Goal: Task Accomplishment & Management: Manage account settings

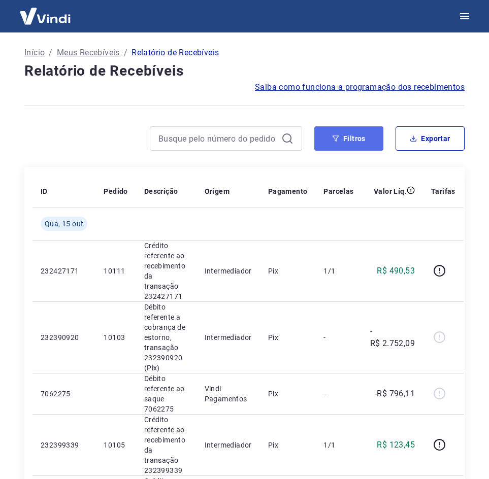
click at [340, 147] on button "Filtros" at bounding box center [348, 138] width 69 height 24
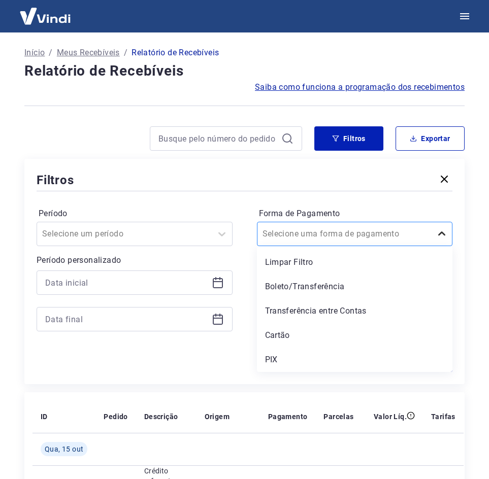
click at [437, 235] on icon at bounding box center [442, 234] width 12 height 12
click at [332, 312] on div "Transferência entre Contas" at bounding box center [355, 311] width 196 height 20
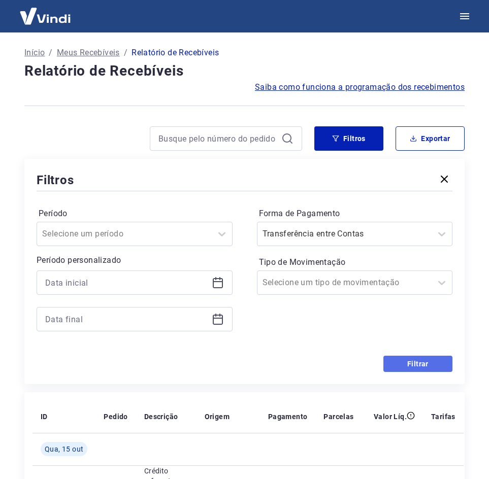
click at [444, 359] on button "Filtrar" at bounding box center [417, 364] width 69 height 16
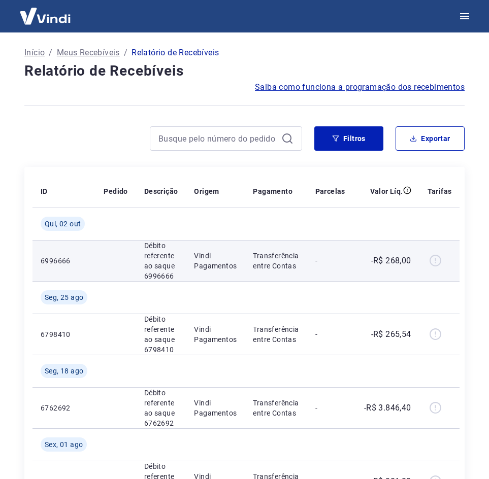
click at [440, 263] on div at bounding box center [439, 261] width 24 height 16
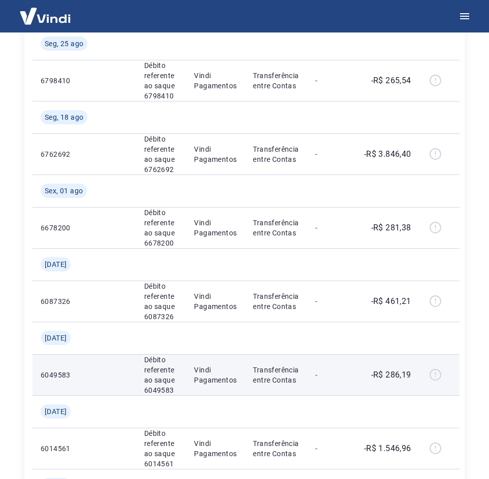
scroll to position [51, 0]
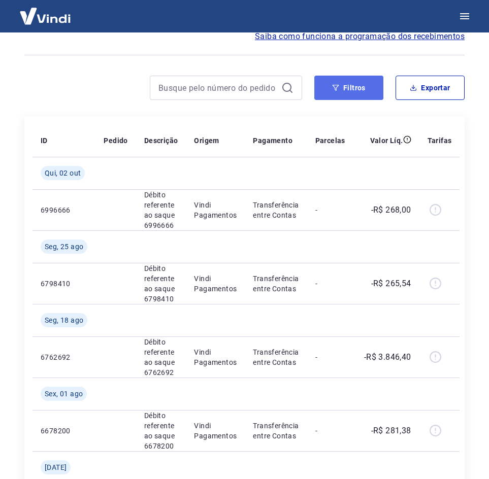
click at [353, 92] on button "Filtros" at bounding box center [348, 88] width 69 height 24
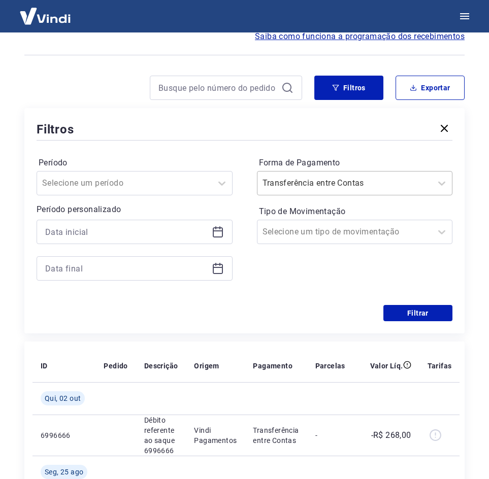
click at [404, 179] on div at bounding box center [344, 183] width 164 height 14
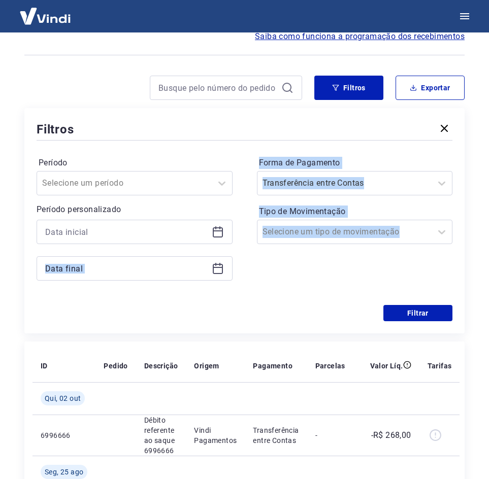
drag, startPoint x: 215, startPoint y: 232, endPoint x: 281, endPoint y: 245, distance: 66.7
click at [280, 248] on div "Período Selecione um período Período personalizado Forma de Pagamento Transferê…" at bounding box center [245, 224] width 416 height 162
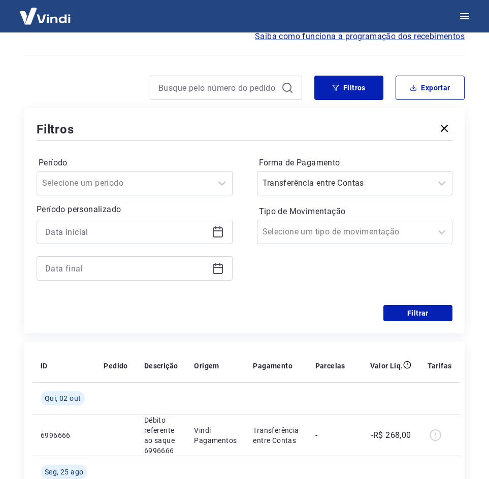
click at [263, 313] on div "Filtrar" at bounding box center [245, 313] width 416 height 16
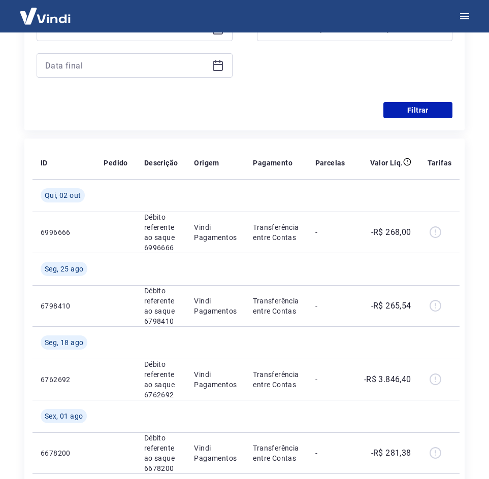
scroll to position [0, 0]
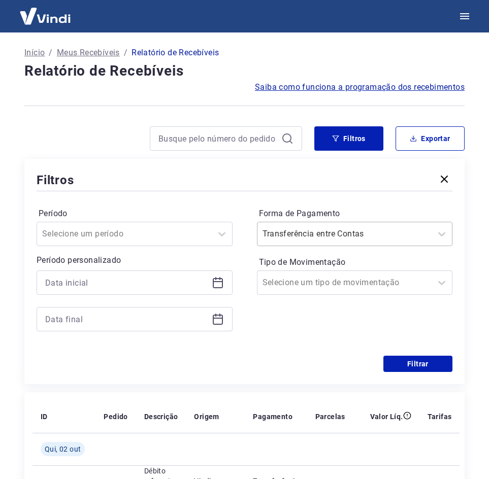
click at [328, 230] on input "Forma de Pagamento" at bounding box center [313, 234] width 103 height 12
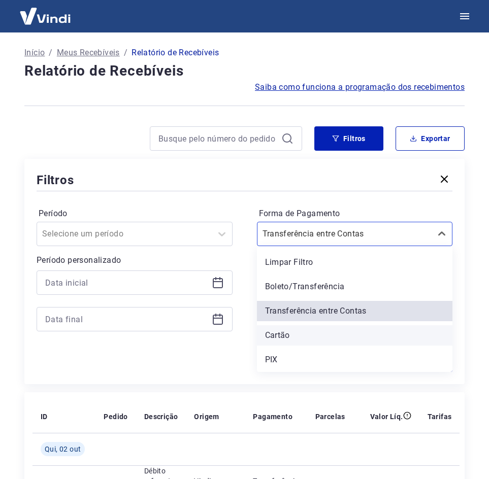
click at [302, 337] on div "Cartão" at bounding box center [355, 335] width 196 height 20
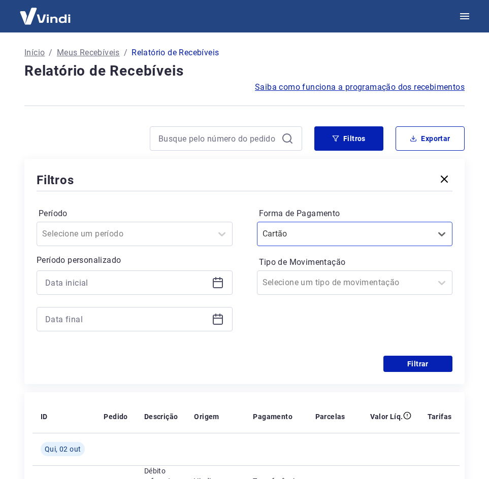
click at [223, 290] on div at bounding box center [135, 283] width 196 height 24
click at [220, 280] on icon at bounding box center [218, 283] width 12 height 12
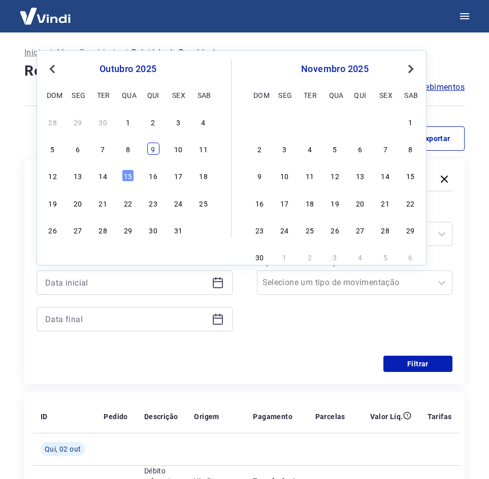
click at [157, 152] on div "9" at bounding box center [153, 149] width 12 height 12
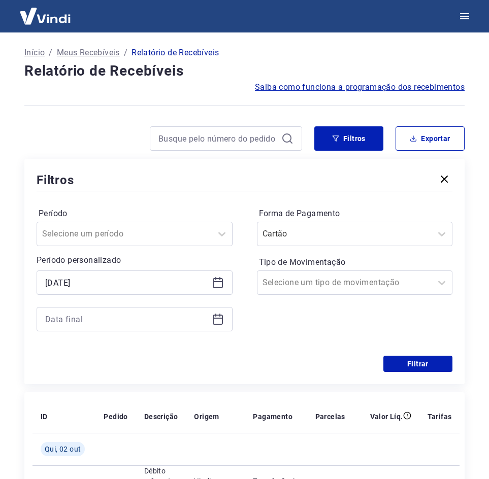
type input "[DATE]"
click at [212, 325] on div at bounding box center [135, 319] width 196 height 24
click at [216, 321] on icon at bounding box center [218, 319] width 12 height 12
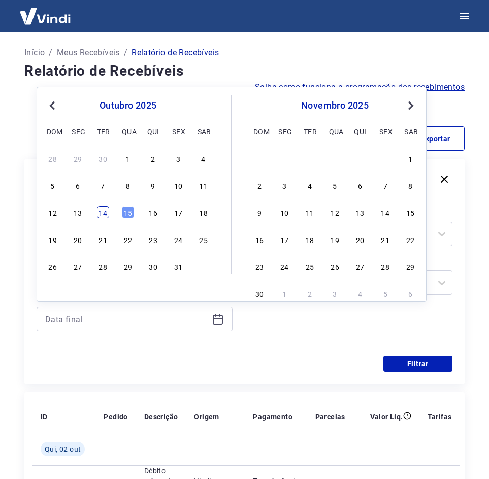
click at [103, 215] on div "14" at bounding box center [103, 212] width 12 height 12
type input "[DATE]"
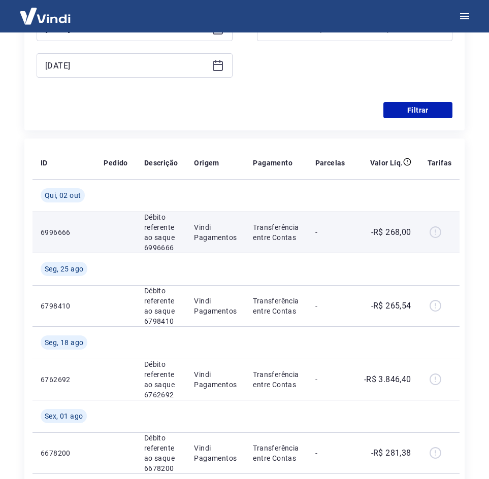
scroll to position [51, 0]
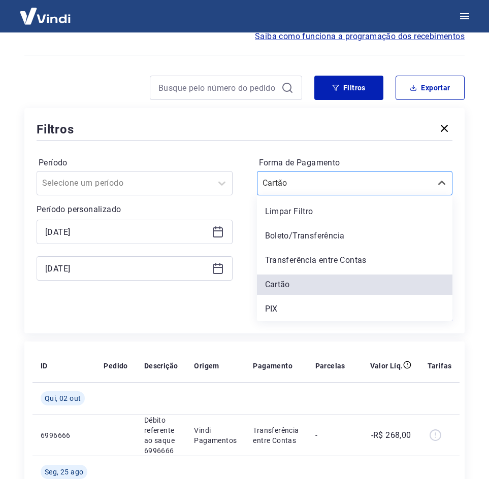
click at [374, 193] on div "Cartão" at bounding box center [355, 183] width 196 height 24
click at [187, 304] on div "Período Selecione um período Período personalizado Selected date: [DATE] [DATE]…" at bounding box center [245, 224] width 416 height 162
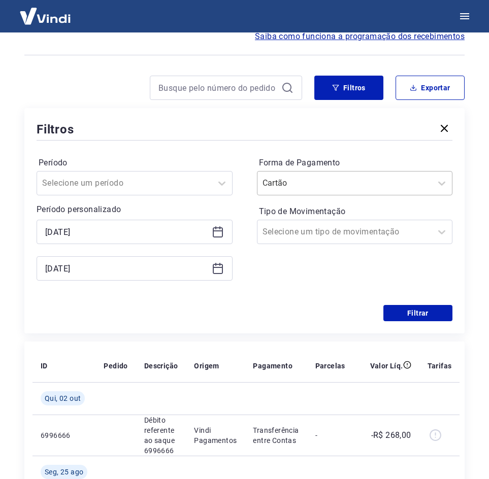
click at [380, 182] on div at bounding box center [344, 183] width 164 height 14
click at [223, 313] on div "Filtrar" at bounding box center [245, 313] width 416 height 16
click at [448, 324] on div "Filtros Período Selecione um período Período personalizado Selected date: [DATE…" at bounding box center [244, 220] width 440 height 225
drag, startPoint x: 444, startPoint y: 319, endPoint x: 450, endPoint y: 276, distance: 43.1
click at [443, 319] on button "Filtrar" at bounding box center [417, 313] width 69 height 16
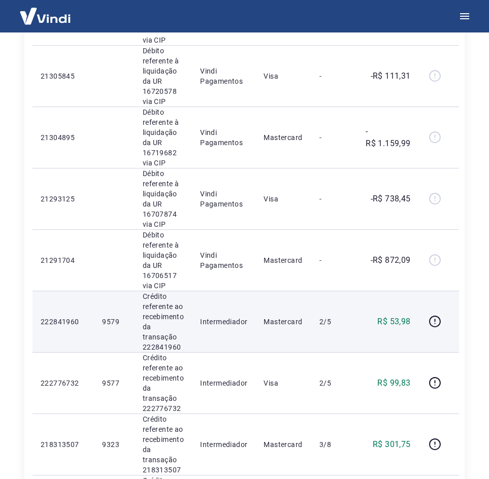
scroll to position [1167, 0]
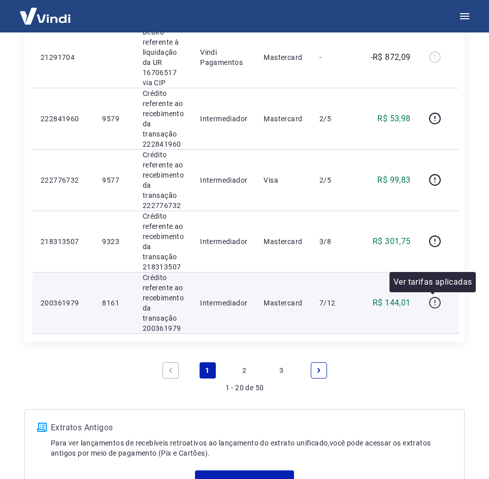
click at [430, 305] on icon "button" at bounding box center [434, 302] width 13 height 13
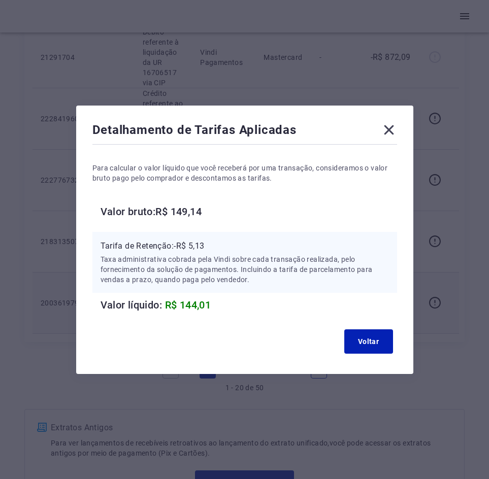
click at [395, 128] on icon at bounding box center [389, 130] width 16 height 16
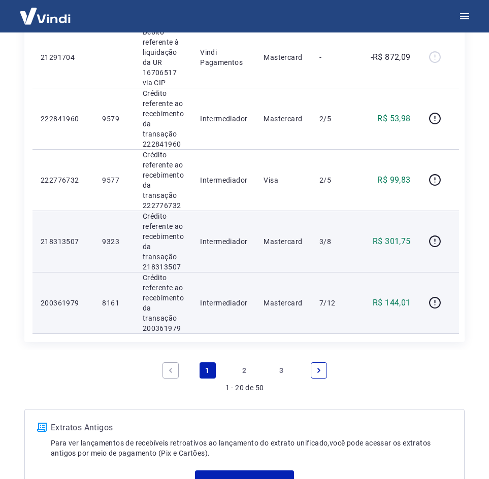
scroll to position [1015, 0]
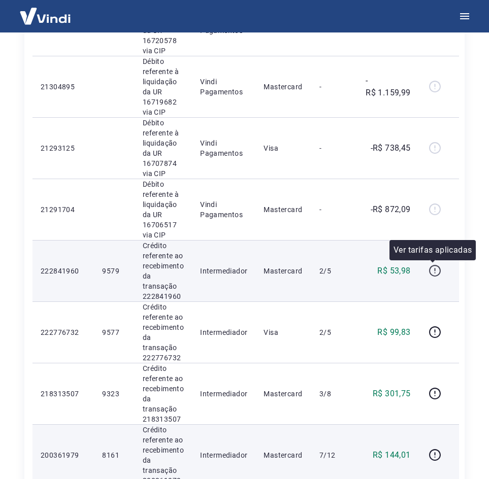
click at [430, 273] on icon "button" at bounding box center [434, 270] width 13 height 13
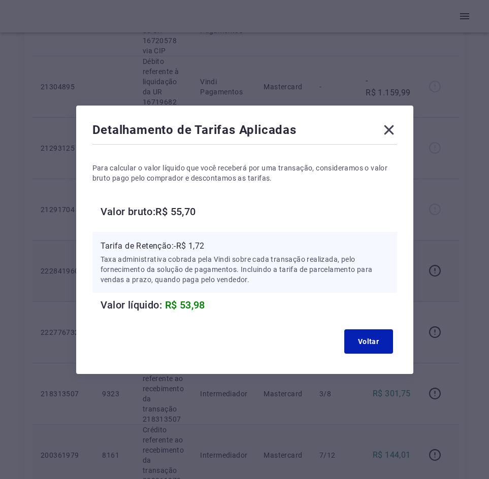
click at [393, 130] on icon at bounding box center [389, 130] width 10 height 10
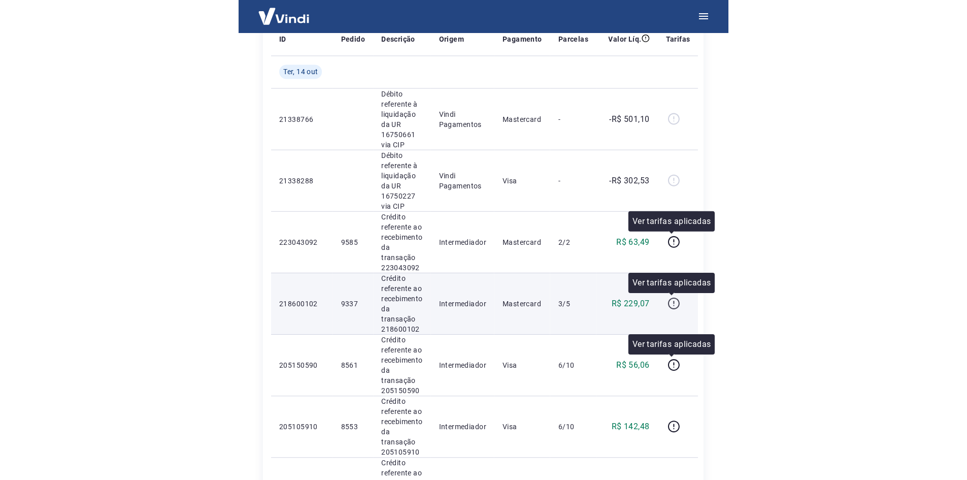
scroll to position [0, 0]
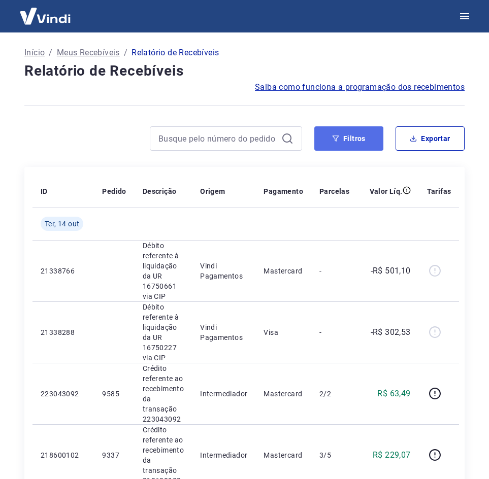
click at [358, 136] on button "Filtros" at bounding box center [348, 138] width 69 height 24
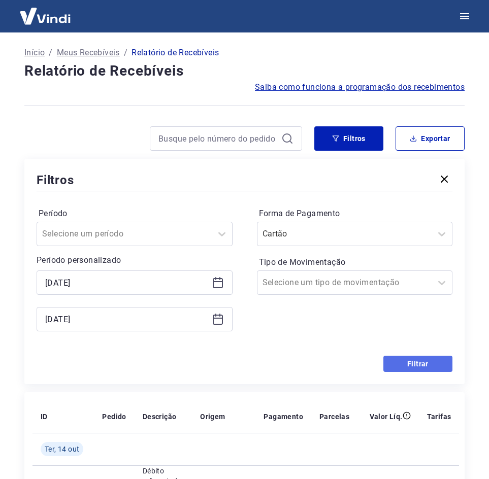
click at [426, 367] on button "Filtrar" at bounding box center [417, 364] width 69 height 16
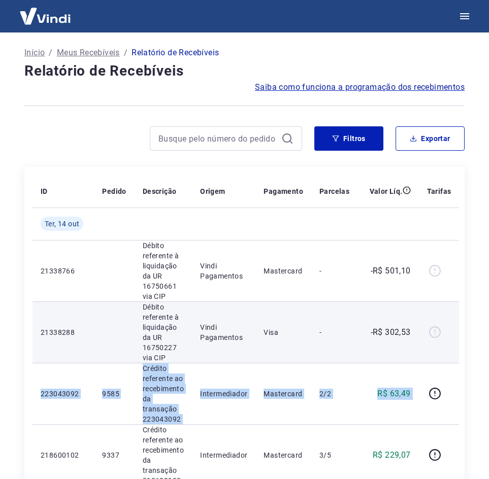
drag, startPoint x: 425, startPoint y: 365, endPoint x: 437, endPoint y: 350, distance: 18.9
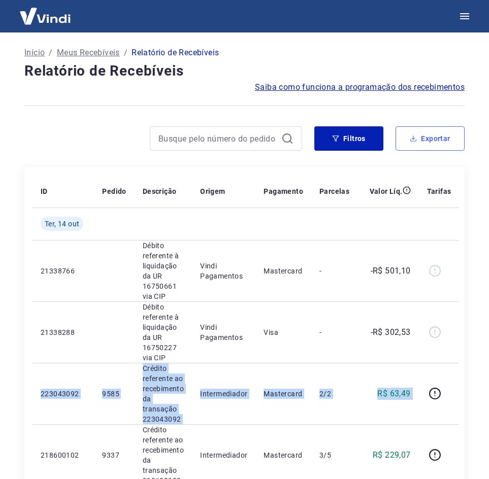
click at [412, 146] on button "Exportar" at bounding box center [429, 138] width 69 height 24
type input "[DATE]"
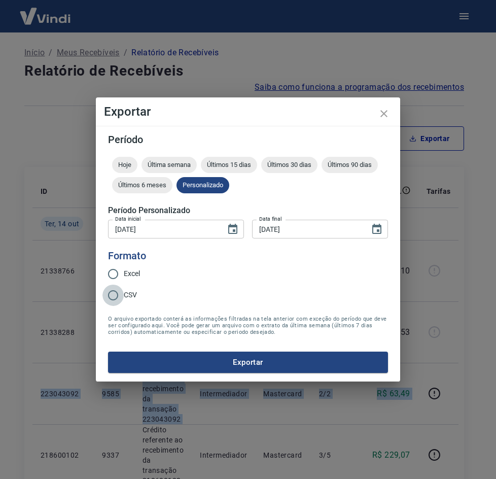
click at [120, 290] on input "CSV" at bounding box center [113, 295] width 21 height 21
radio input "true"
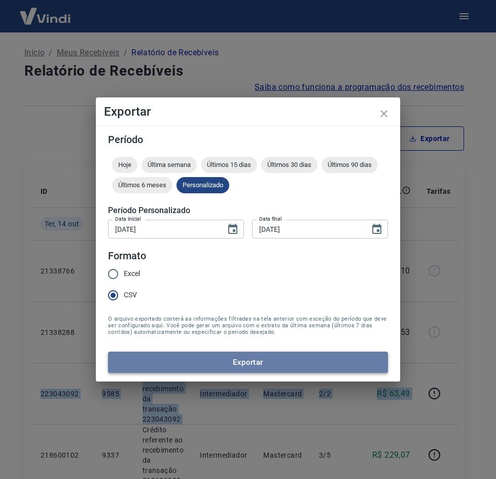
click at [266, 358] on button "Exportar" at bounding box center [248, 362] width 280 height 21
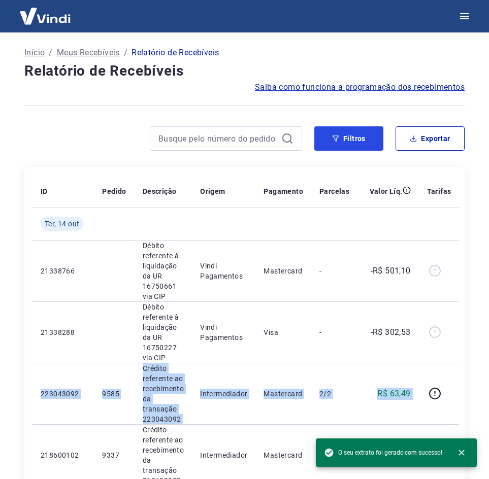
click at [350, 144] on button "Filtros" at bounding box center [348, 138] width 69 height 24
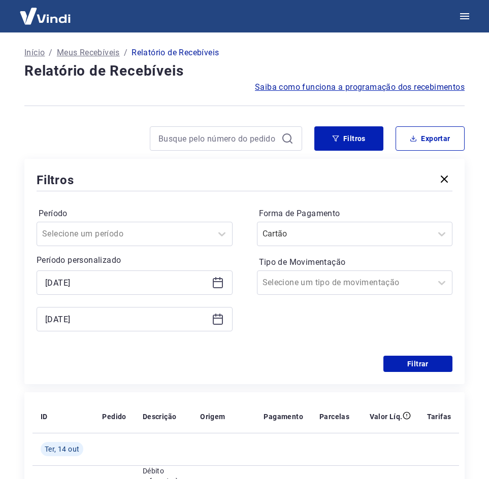
click at [224, 288] on div "[DATE]" at bounding box center [135, 283] width 196 height 24
click at [220, 285] on icon at bounding box center [218, 283] width 12 height 12
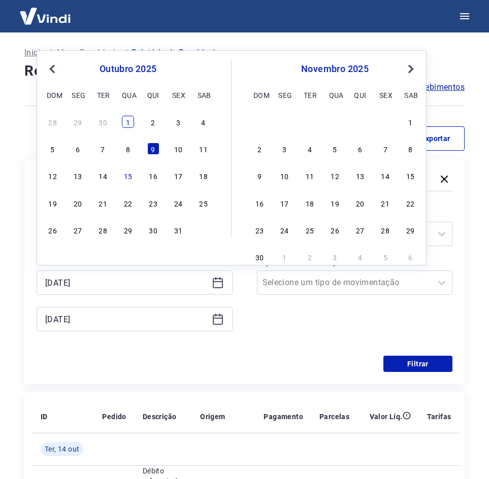
click at [129, 124] on div "1" at bounding box center [128, 122] width 12 height 12
type input "[DATE]"
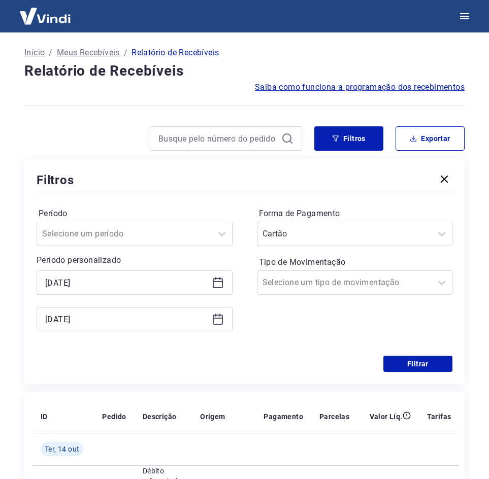
click at [214, 320] on icon at bounding box center [218, 319] width 12 height 12
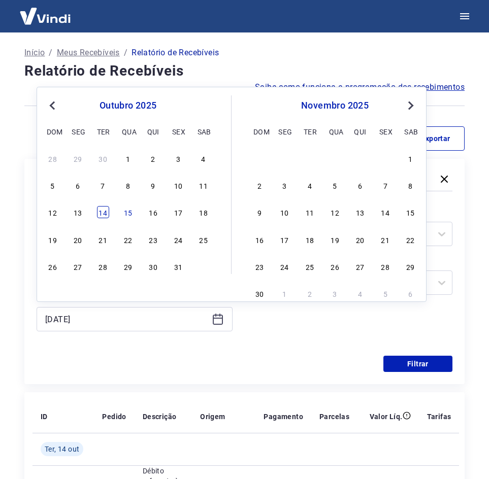
click at [101, 207] on div "14" at bounding box center [103, 212] width 12 height 12
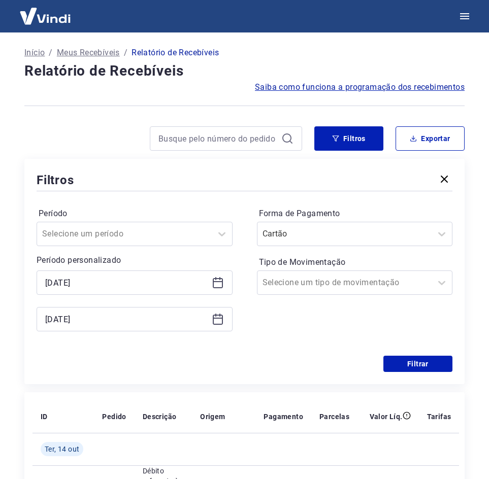
click at [219, 320] on icon at bounding box center [218, 319] width 12 height 12
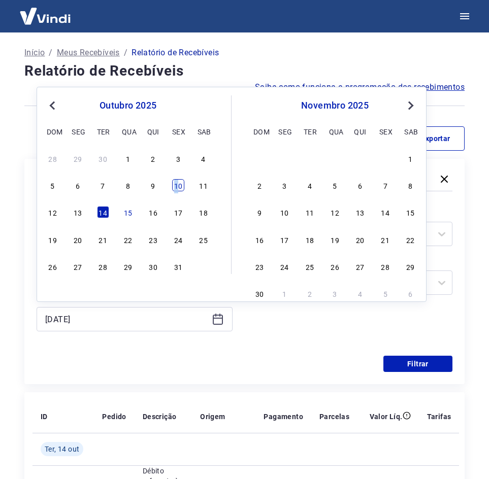
click at [175, 184] on div "10" at bounding box center [178, 185] width 12 height 12
click at [175, 184] on div "Filtros" at bounding box center [245, 180] width 416 height 18
type input "[DATE]"
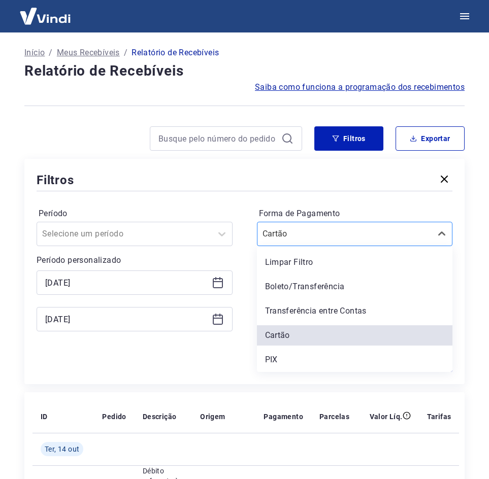
click at [413, 238] on div at bounding box center [344, 234] width 164 height 14
click at [342, 359] on div "PIX" at bounding box center [355, 360] width 196 height 20
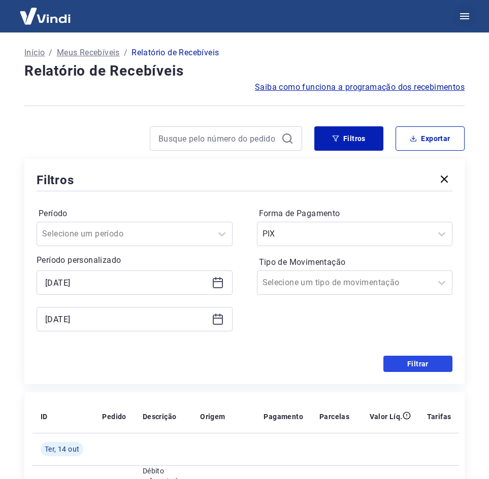
drag, startPoint x: 438, startPoint y: 364, endPoint x: 474, endPoint y: 12, distance: 354.1
click at [439, 364] on button "Filtrar" at bounding box center [417, 364] width 69 height 16
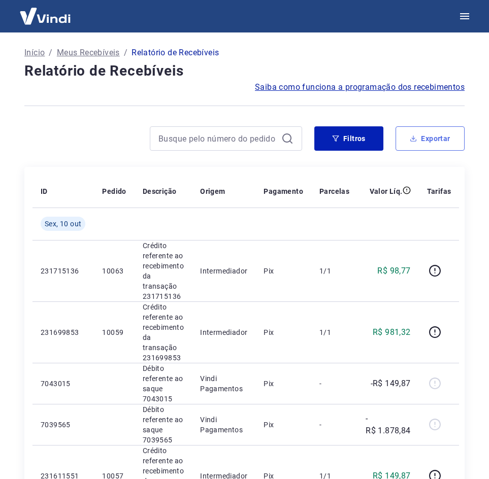
click at [440, 139] on button "Exportar" at bounding box center [429, 138] width 69 height 24
type input "[DATE]"
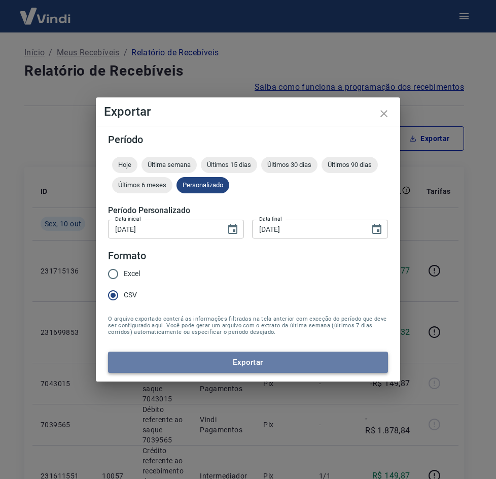
click at [214, 359] on button "Exportar" at bounding box center [248, 362] width 280 height 21
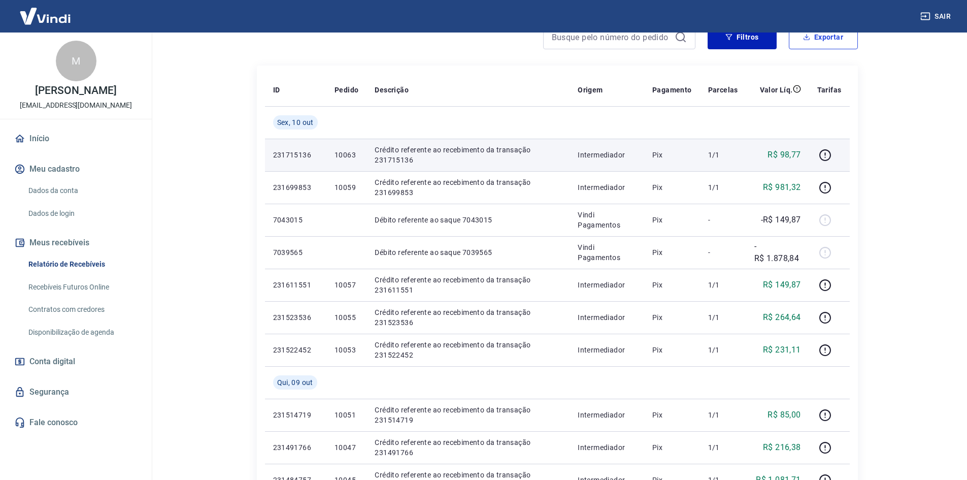
scroll to position [152, 0]
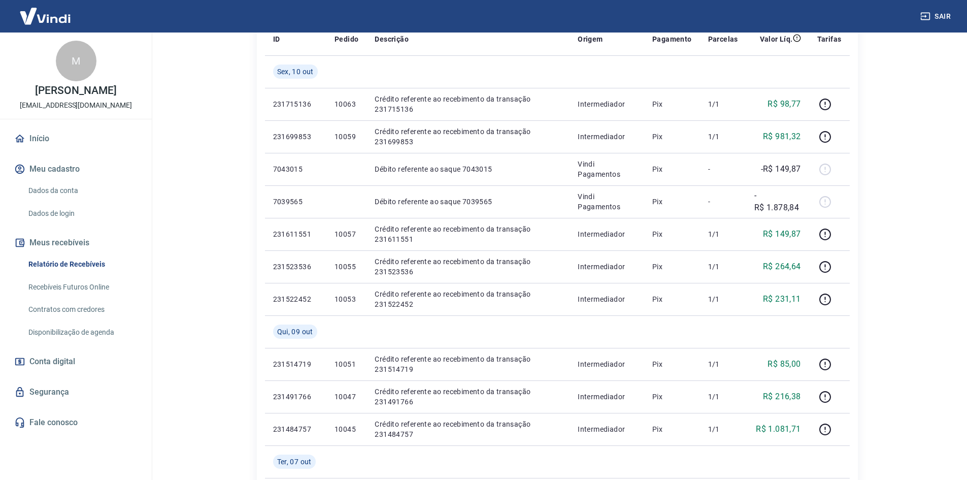
click at [46, 136] on link "Início" at bounding box center [75, 138] width 127 height 22
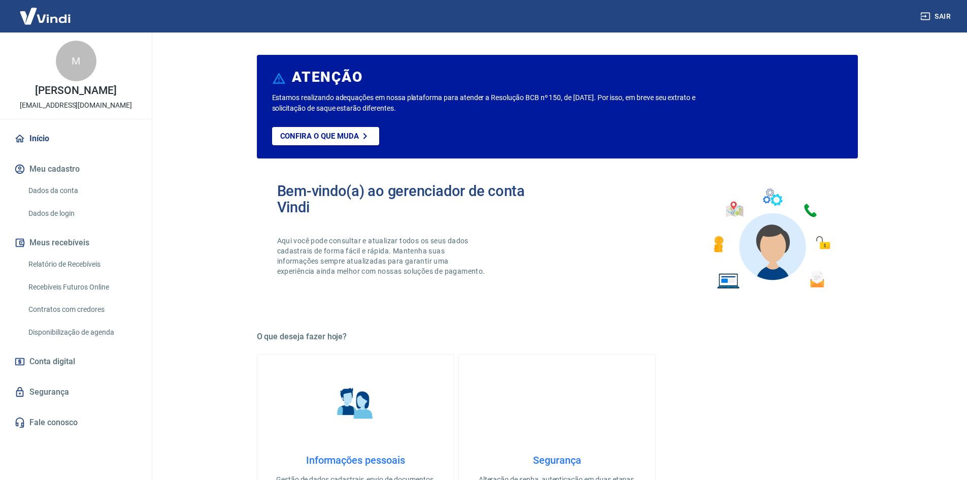
scroll to position [51, 0]
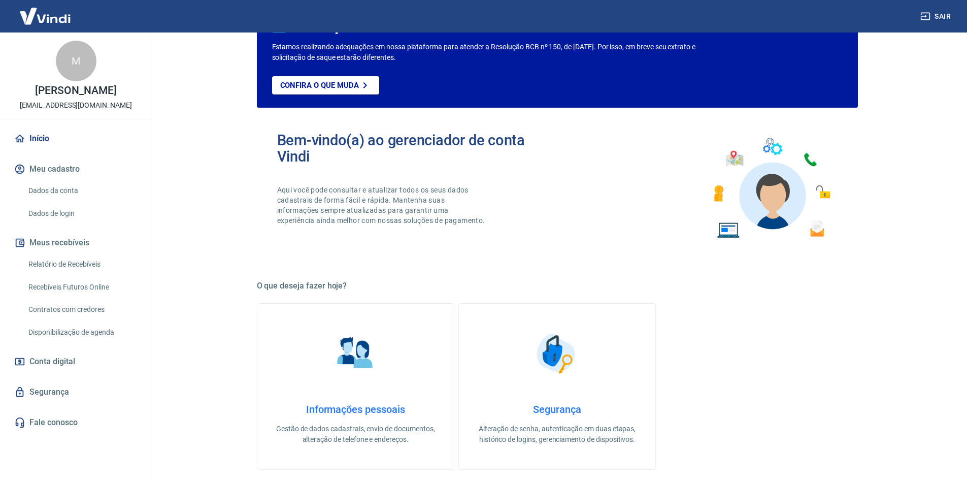
click at [56, 330] on link "Disponibilização de agenda" at bounding box center [81, 332] width 115 height 21
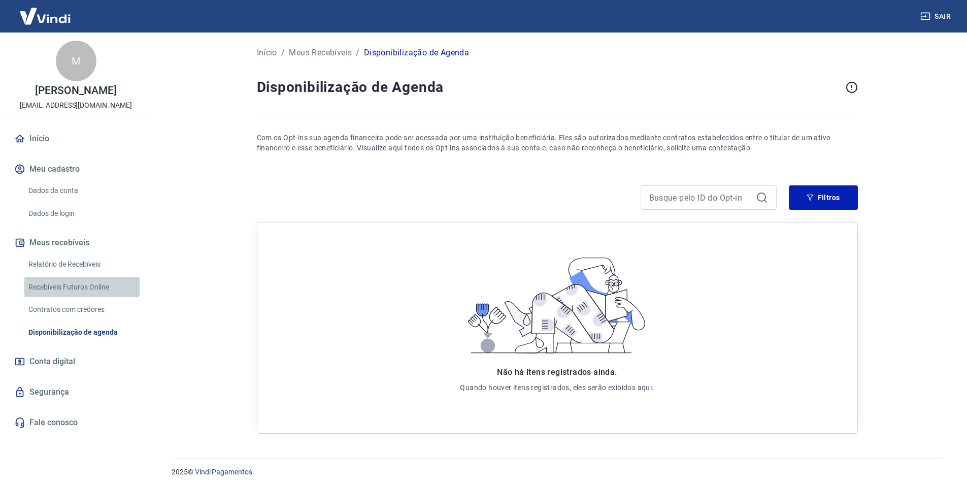
click at [85, 284] on link "Recebíveis Futuros Online" at bounding box center [81, 287] width 115 height 21
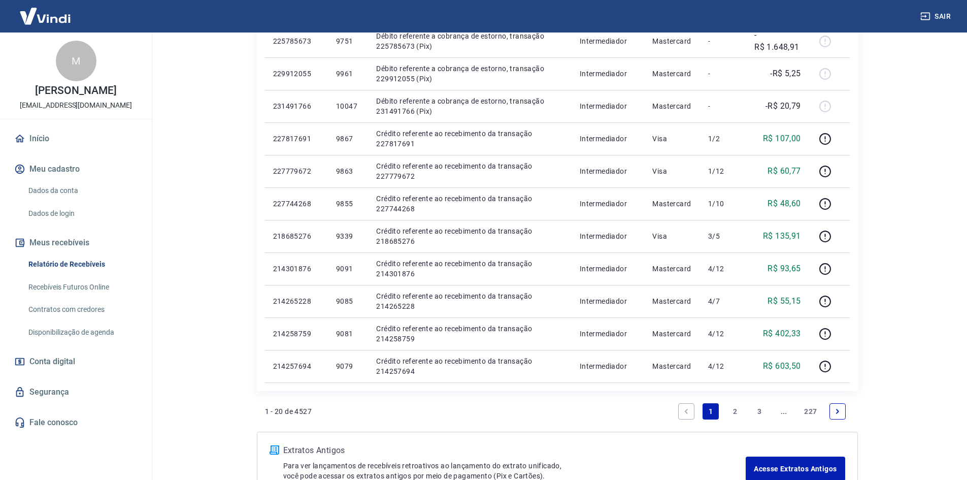
scroll to position [577, 0]
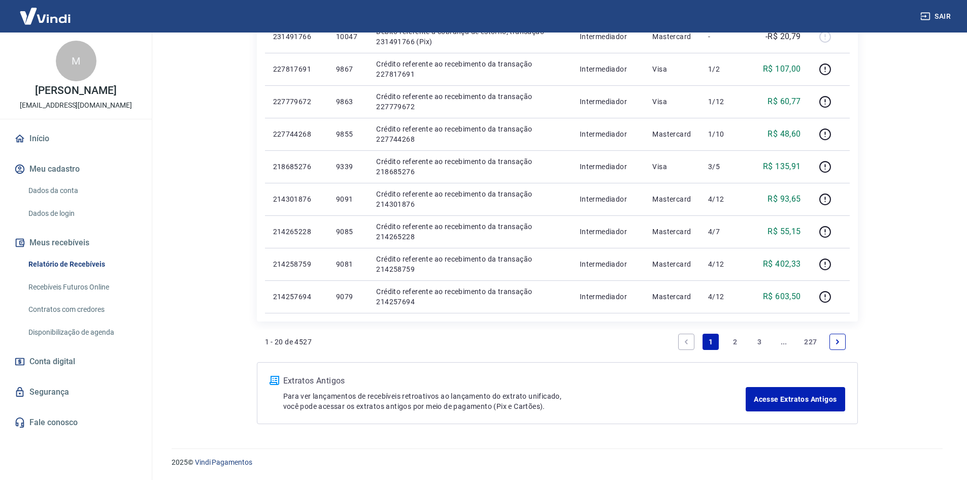
click at [739, 342] on link "2" at bounding box center [735, 341] width 16 height 16
